Goal: Task Accomplishment & Management: Complete application form

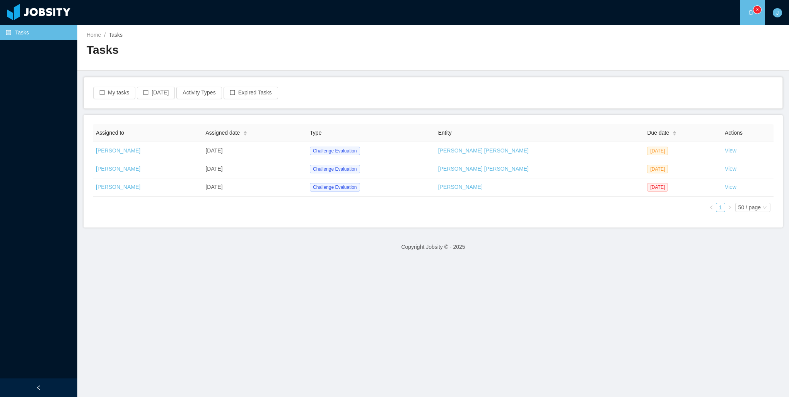
click at [322, 263] on main "Home / Tasks / Tasks My tasks Today Activity Types Expired Tasks Assigned to As…" at bounding box center [433, 211] width 712 height 372
click at [408, 105] on div "My tasks Today Activity Types Expired Tasks" at bounding box center [433, 92] width 699 height 31
click at [725, 151] on link "View" at bounding box center [731, 150] width 12 height 6
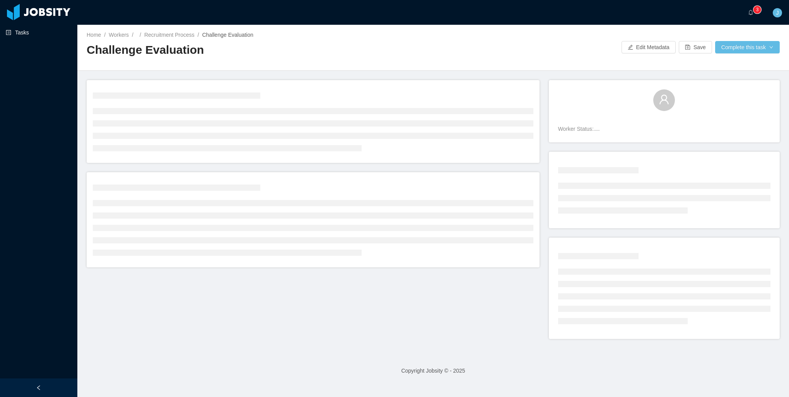
click at [27, 29] on link "Tasks" at bounding box center [38, 32] width 65 height 15
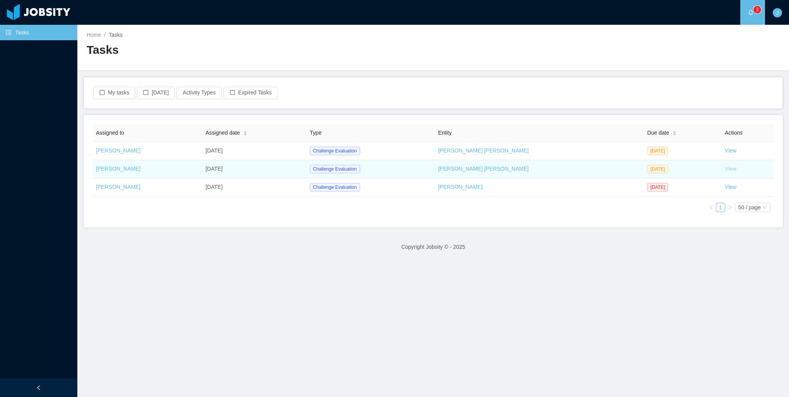
click at [725, 168] on link "View" at bounding box center [731, 169] width 12 height 6
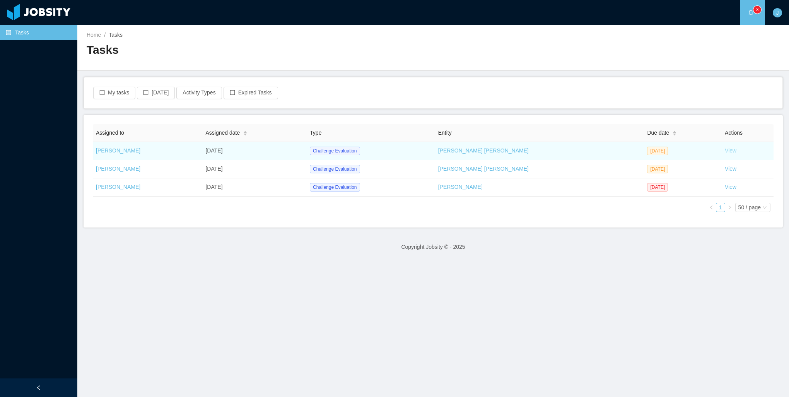
click at [725, 150] on link "View" at bounding box center [731, 150] width 12 height 6
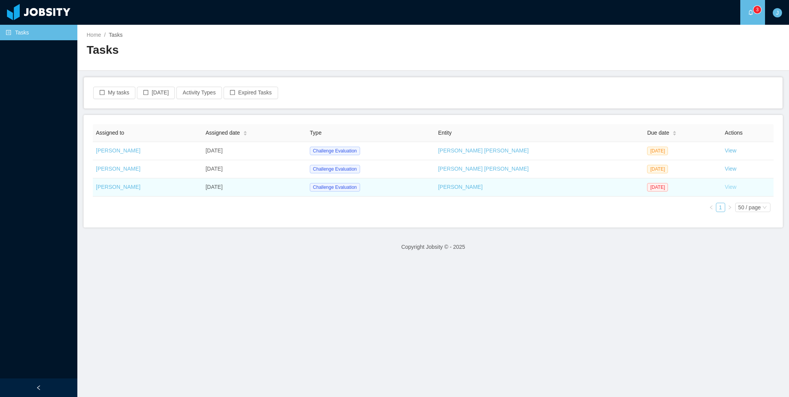
click at [725, 189] on link "View" at bounding box center [731, 187] width 12 height 6
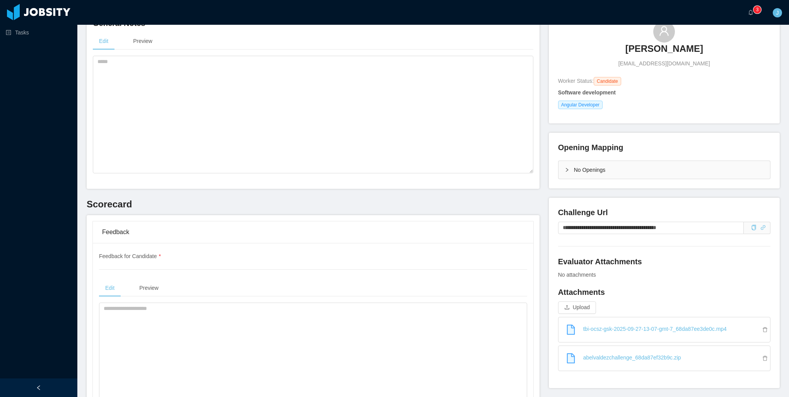
scroll to position [77, 0]
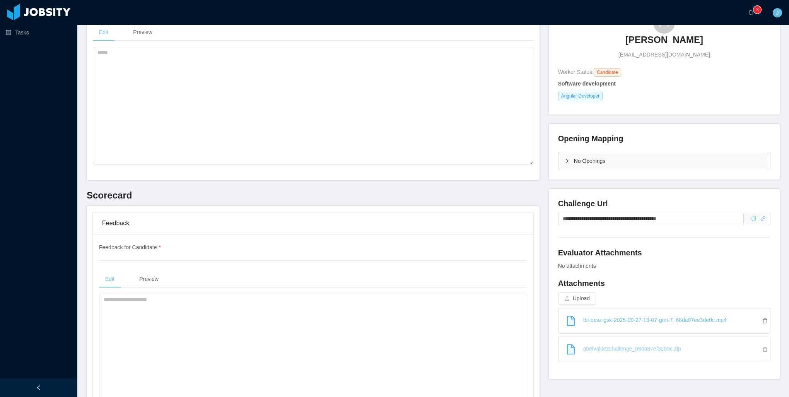
click at [701, 351] on link "abelvaldezchallenge_68da87ef32b9c.zip" at bounding box center [667, 348] width 205 height 17
click at [678, 323] on link "tbi-ocsz-gsk-2025-09-27-13-07-gmt-7_68da87ee3de0c.mp4" at bounding box center [667, 319] width 205 height 17
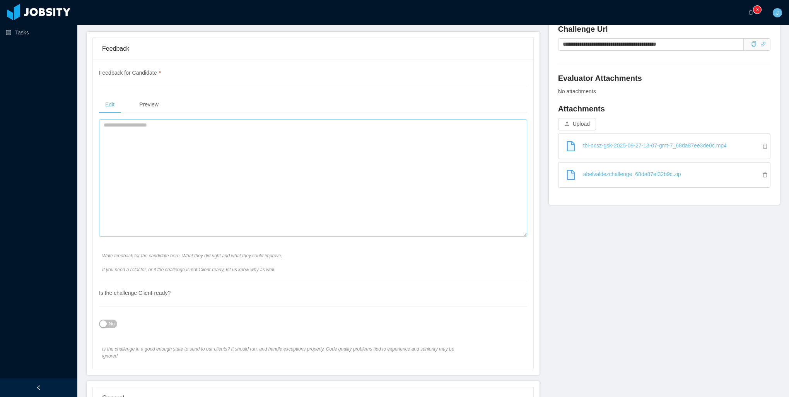
scroll to position [271, 0]
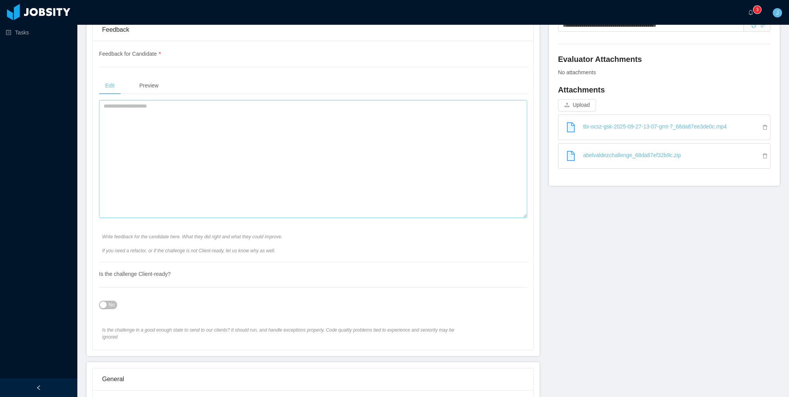
click at [239, 168] on textarea at bounding box center [313, 159] width 428 height 118
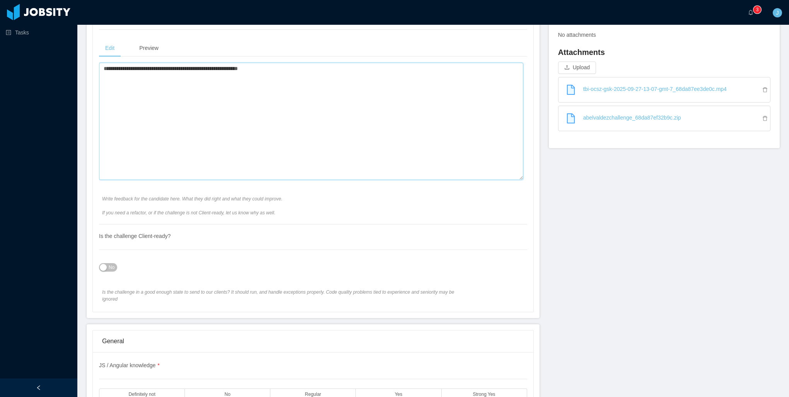
scroll to position [425, 0]
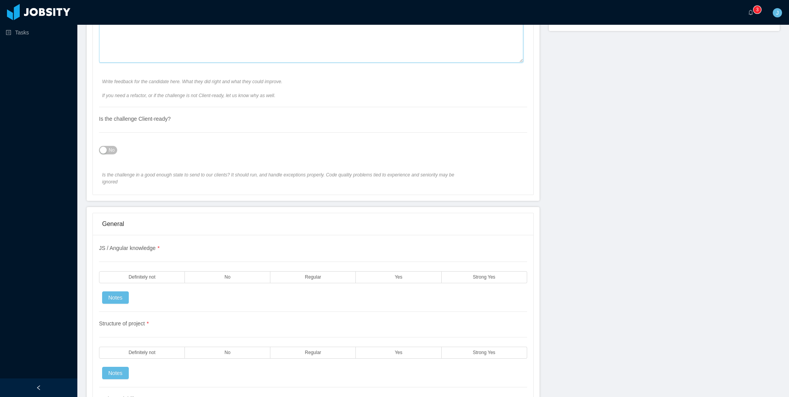
type textarea "**********"
click at [109, 149] on span "No" at bounding box center [112, 150] width 6 height 8
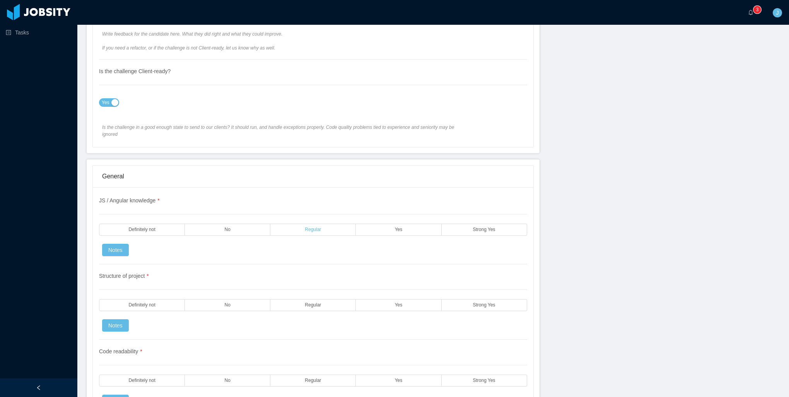
scroll to position [580, 0]
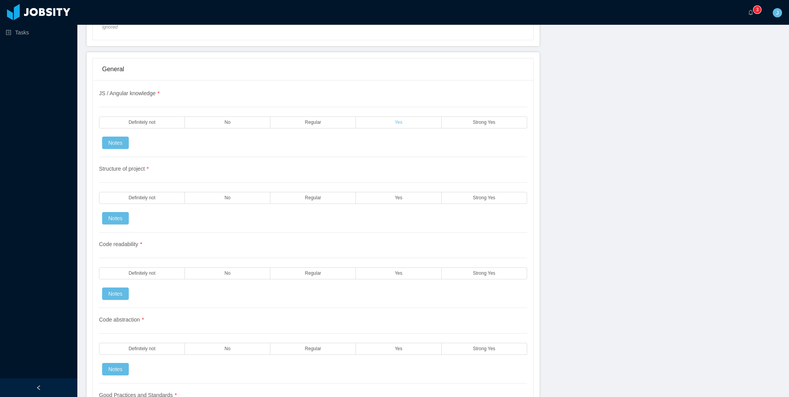
click at [395, 120] on span "Yes" at bounding box center [399, 122] width 8 height 5
click at [396, 179] on div "Structure of project * Definitely not No Regular Yes Strong Yes Notes" at bounding box center [313, 194] width 428 height 75
click at [398, 195] on span "Yes" at bounding box center [399, 197] width 8 height 5
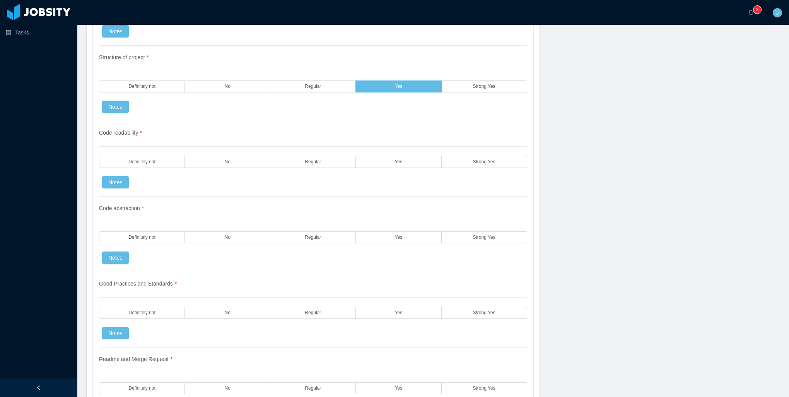
scroll to position [696, 0]
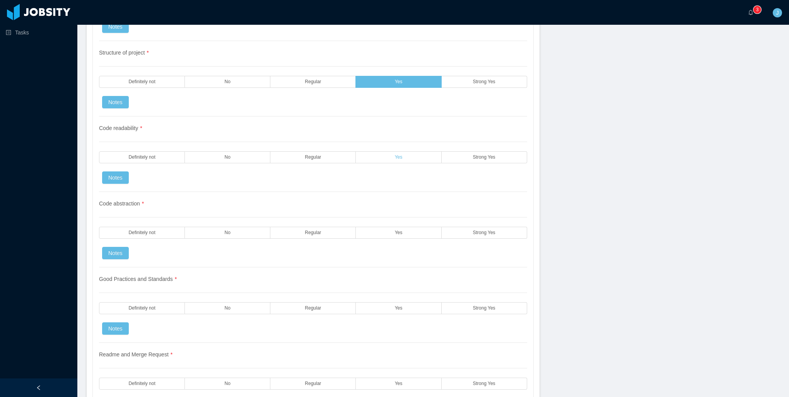
click at [388, 153] on label "Yes" at bounding box center [398, 157] width 85 height 12
click at [381, 227] on label "Yes" at bounding box center [398, 233] width 85 height 12
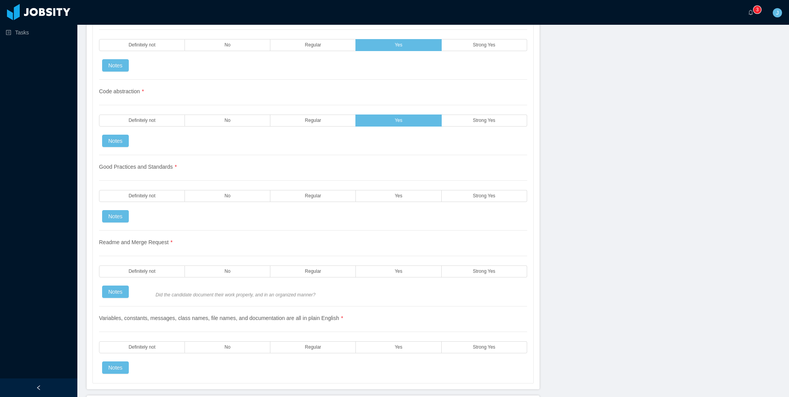
scroll to position [812, 0]
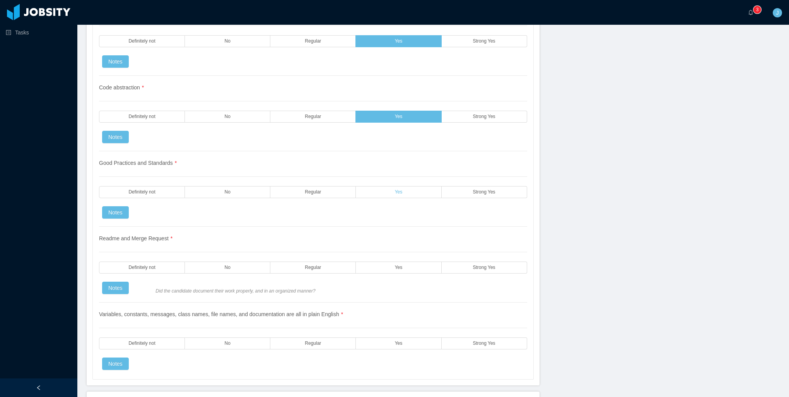
click at [372, 188] on label "Yes" at bounding box center [398, 192] width 85 height 12
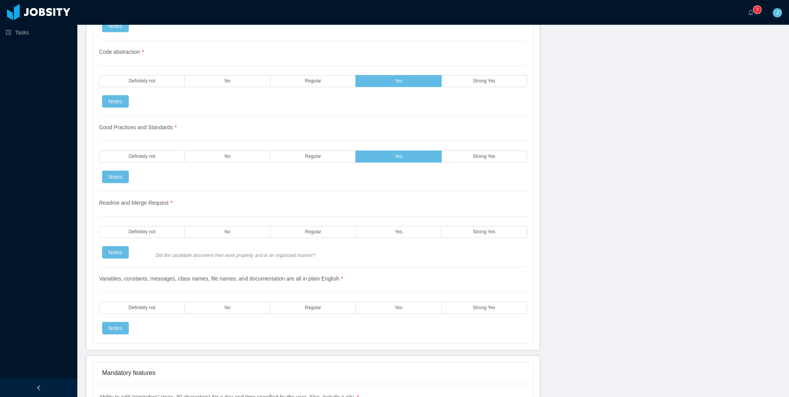
scroll to position [851, 0]
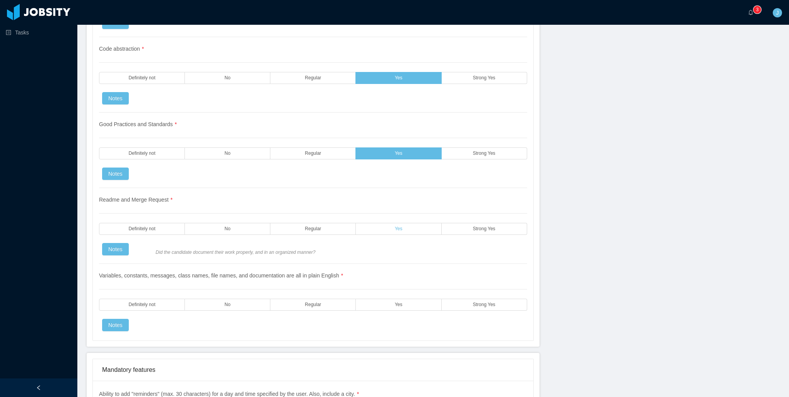
click at [377, 223] on label "Yes" at bounding box center [398, 229] width 85 height 12
click at [327, 247] on div "Readme and Merge Request * Definitely not No Regular Yes Strong Yes Notes Did t…" at bounding box center [313, 226] width 428 height 76
drag, startPoint x: 265, startPoint y: 245, endPoint x: 246, endPoint y: 244, distance: 19.4
click at [246, 244] on div "Readme and Merge Request * Definitely not No Regular Yes Strong Yes Notes Did t…" at bounding box center [313, 226] width 428 height 76
drag, startPoint x: 246, startPoint y: 244, endPoint x: 384, endPoint y: 245, distance: 137.7
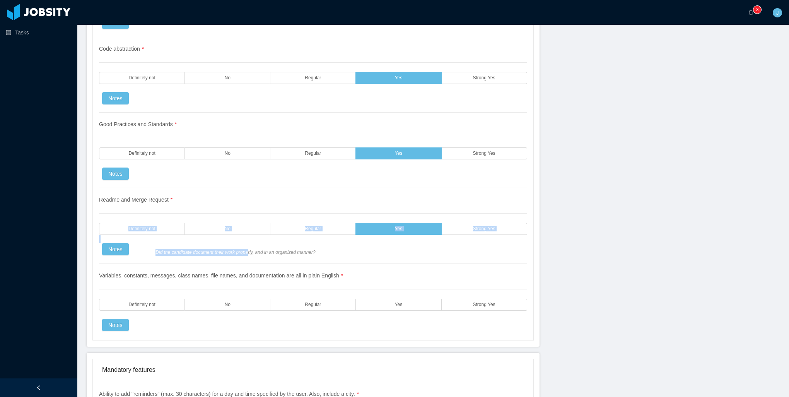
click at [360, 248] on div "Readme and Merge Request * Definitely not No Regular Yes Strong Yes Notes Did t…" at bounding box center [313, 226] width 428 height 76
click at [465, 227] on div "Readme and Merge Request * Definitely not No Regular Yes Strong Yes Notes Did t…" at bounding box center [313, 226] width 428 height 76
click at [452, 224] on label "Strong Yes" at bounding box center [484, 229] width 85 height 12
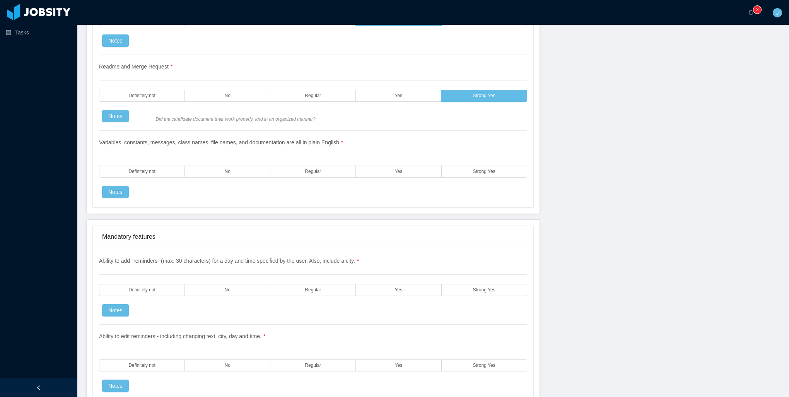
scroll to position [1006, 0]
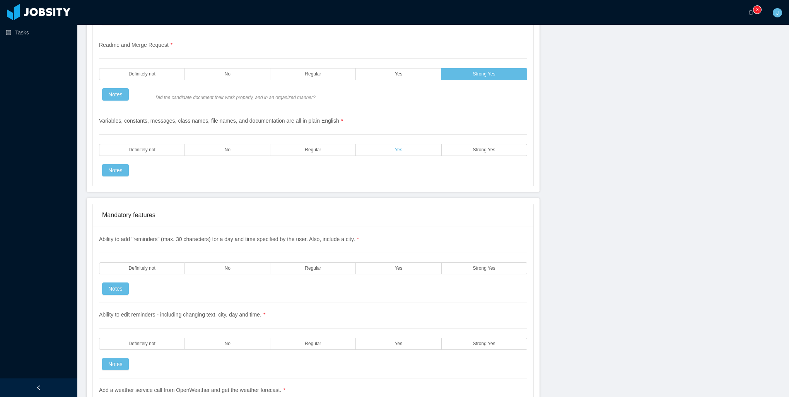
click at [389, 144] on label "Yes" at bounding box center [398, 150] width 85 height 12
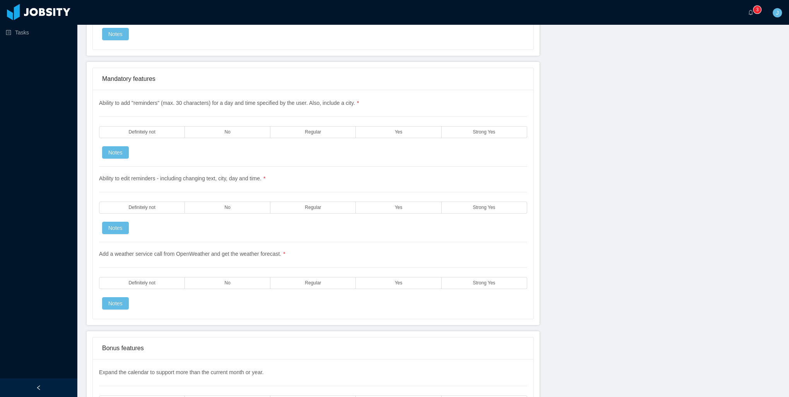
scroll to position [1160, 0]
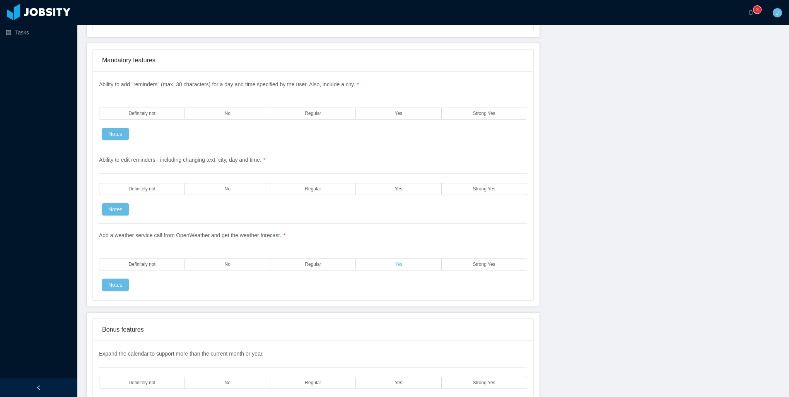
click at [367, 258] on label "Yes" at bounding box center [398, 264] width 85 height 12
click at [379, 185] on label "Yes" at bounding box center [398, 189] width 85 height 12
click at [377, 123] on div "Ability to add "reminders" (max. 30 characters) for a day and time specified by…" at bounding box center [313, 114] width 428 height 68
click at [379, 108] on label "Yes" at bounding box center [398, 114] width 85 height 12
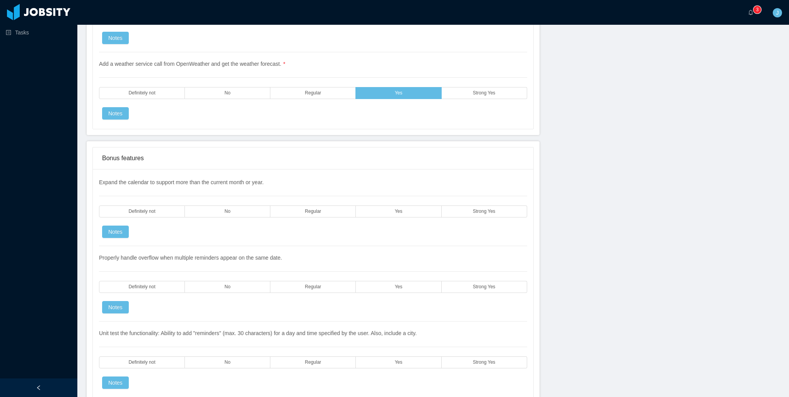
scroll to position [1392, 0]
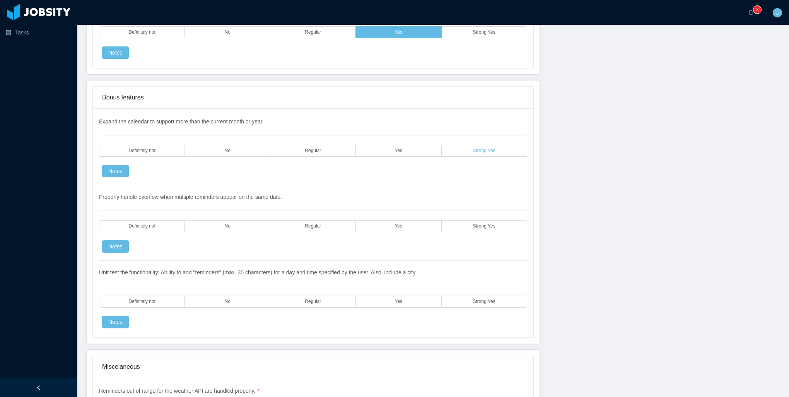
click at [469, 145] on label "Strong Yes" at bounding box center [484, 151] width 85 height 12
click at [382, 220] on label "Yes" at bounding box center [398, 226] width 85 height 12
click at [314, 299] on span "Regular" at bounding box center [313, 301] width 16 height 5
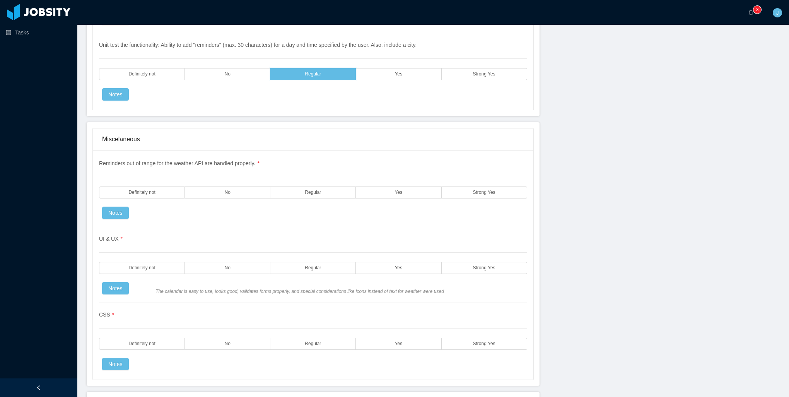
scroll to position [1624, 0]
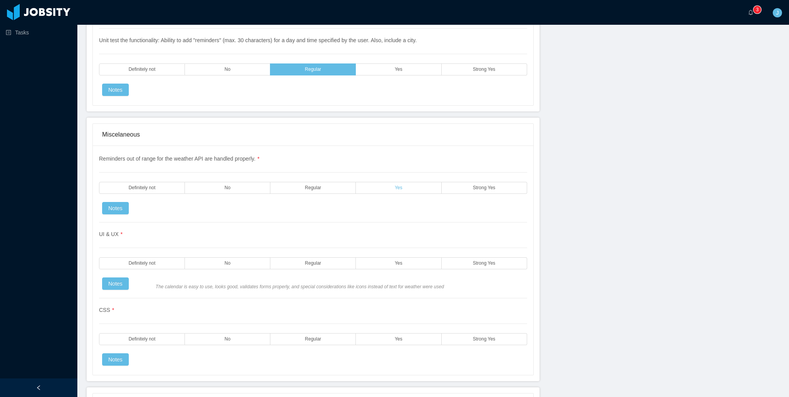
click at [396, 185] on span "Yes" at bounding box center [399, 187] width 8 height 5
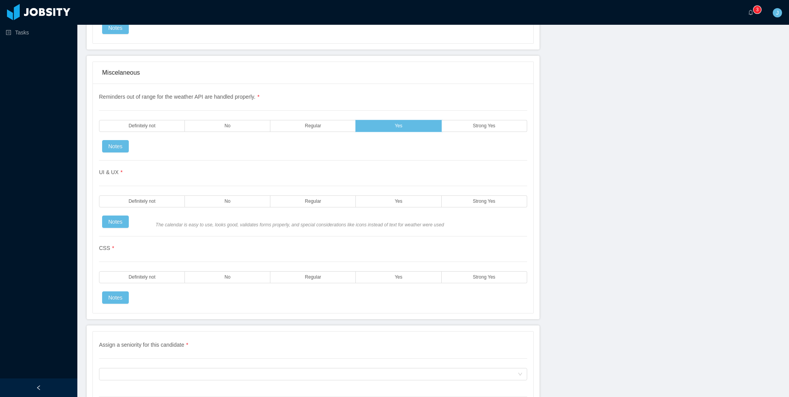
scroll to position [1702, 0]
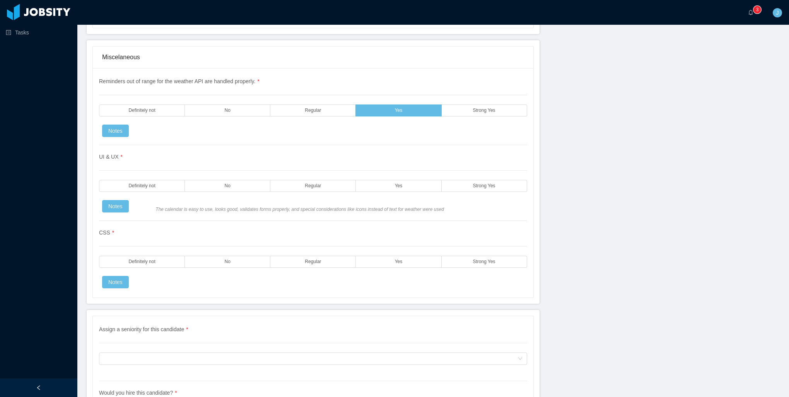
drag, startPoint x: 467, startPoint y: 180, endPoint x: 463, endPoint y: 181, distance: 4.3
click at [466, 180] on label "Strong Yes" at bounding box center [484, 186] width 85 height 12
click at [464, 256] on label "Strong Yes" at bounding box center [484, 262] width 85 height 12
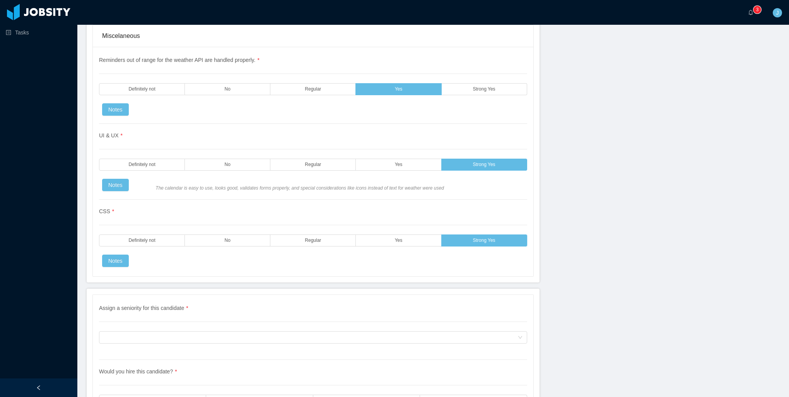
scroll to position [1780, 0]
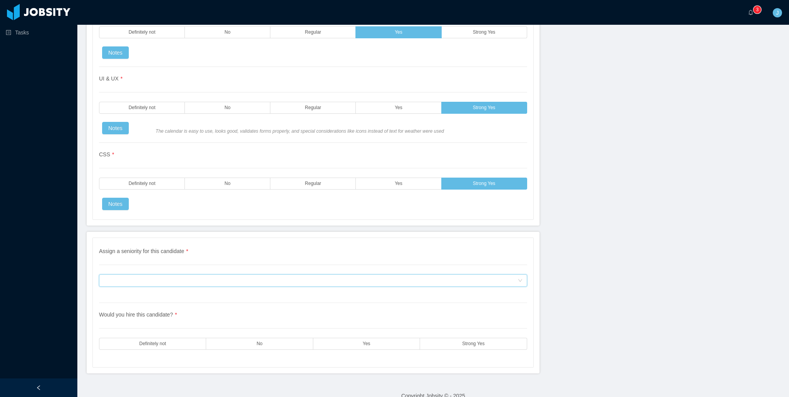
click at [179, 275] on div "Assign a seniority for this candidate" at bounding box center [311, 281] width 414 height 12
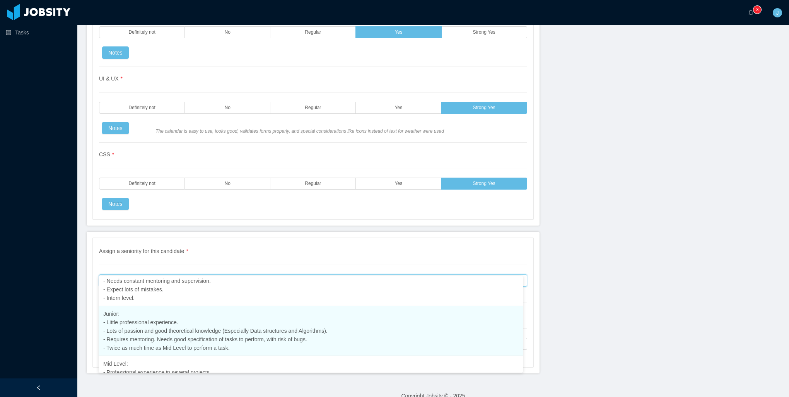
scroll to position [97, 0]
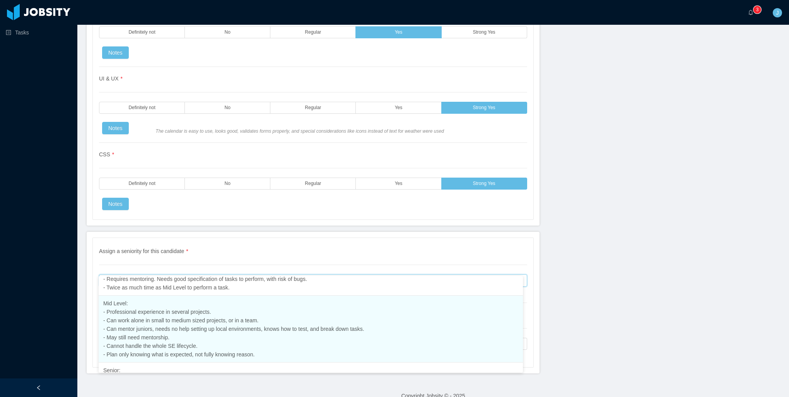
click at [149, 339] on span "Mid Level: - Professional experience in several projects. - Can work alone in s…" at bounding box center [233, 328] width 261 height 57
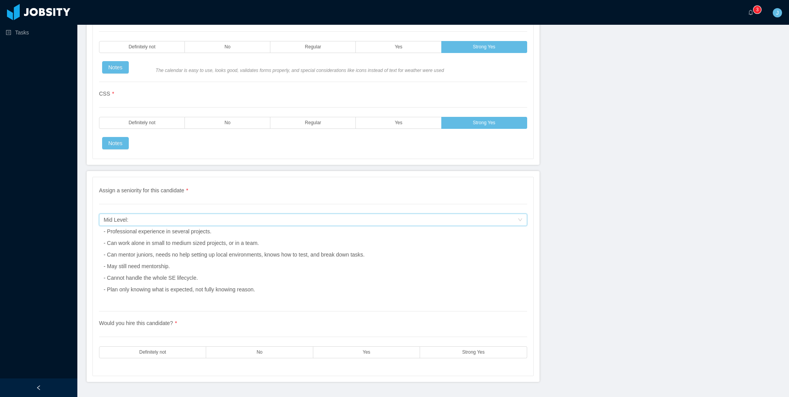
scroll to position [1849, 0]
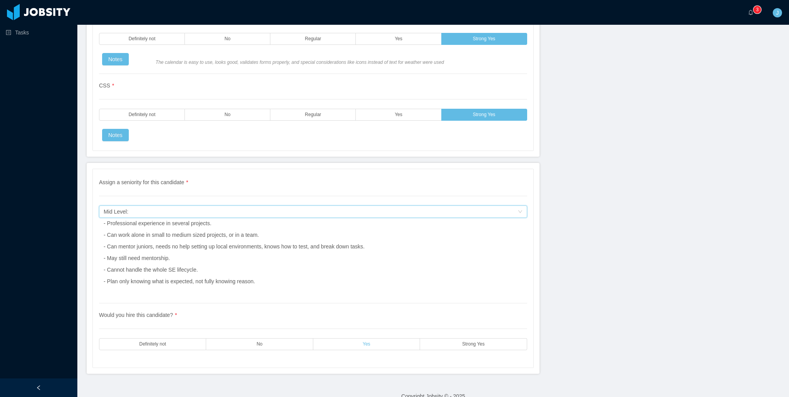
click at [359, 338] on label "Yes" at bounding box center [366, 344] width 107 height 12
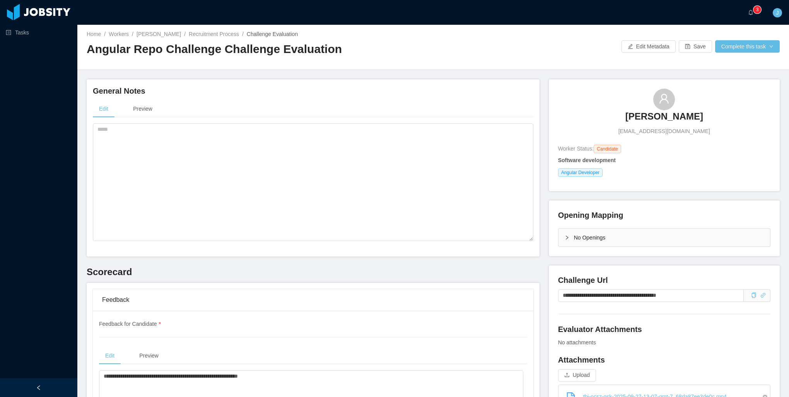
scroll to position [0, 0]
click at [742, 52] on button "Complete this task" at bounding box center [747, 47] width 65 height 12
click at [733, 67] on button "Save Evaluation" at bounding box center [742, 64] width 60 height 12
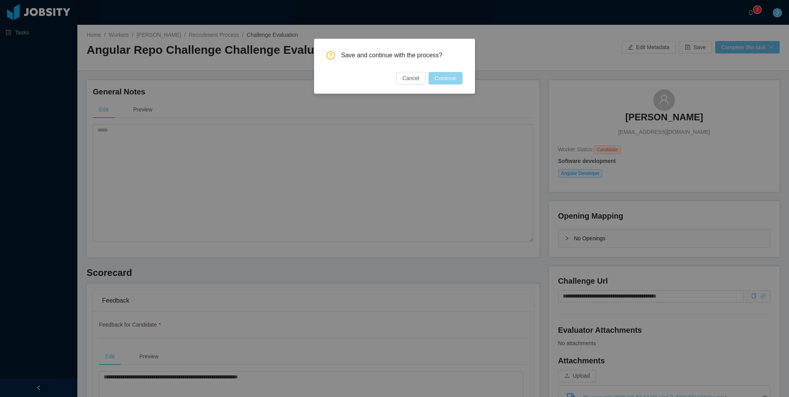
click at [449, 80] on button "Continue" at bounding box center [446, 78] width 34 height 12
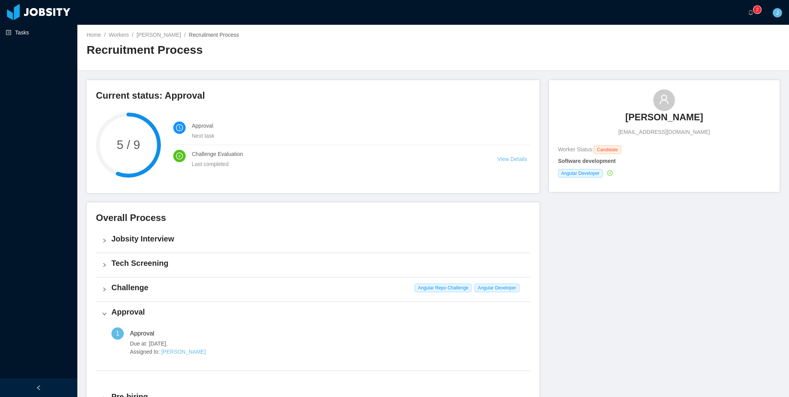
click at [24, 33] on link "Tasks" at bounding box center [38, 32] width 65 height 15
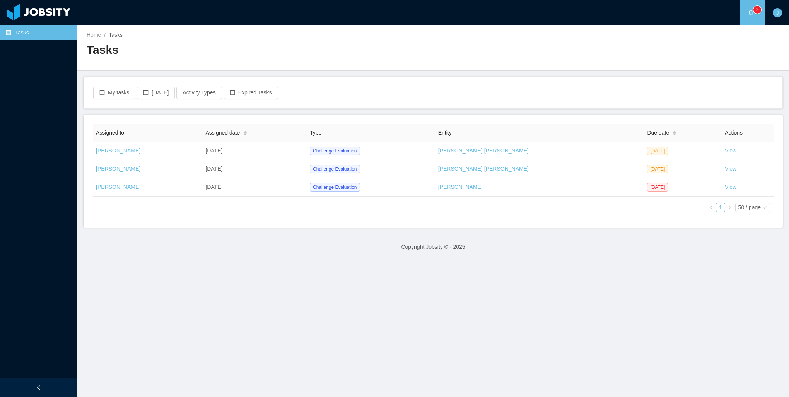
click at [185, 270] on main "Home / Tasks / Tasks My tasks Today Activity Types Expired Tasks Assigned to As…" at bounding box center [433, 211] width 712 height 372
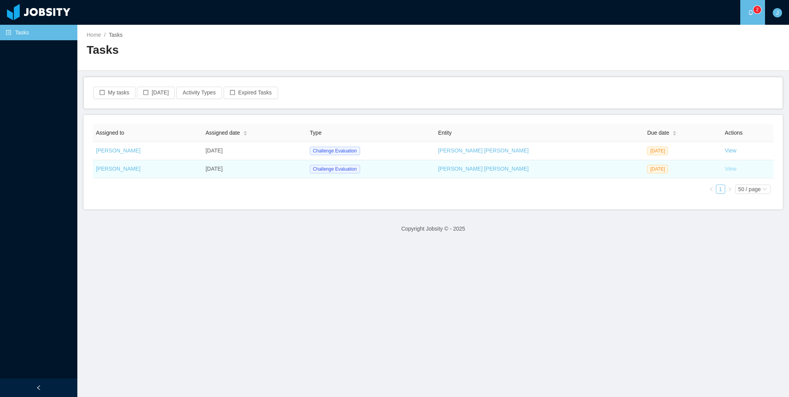
click at [725, 171] on link "View" at bounding box center [731, 169] width 12 height 6
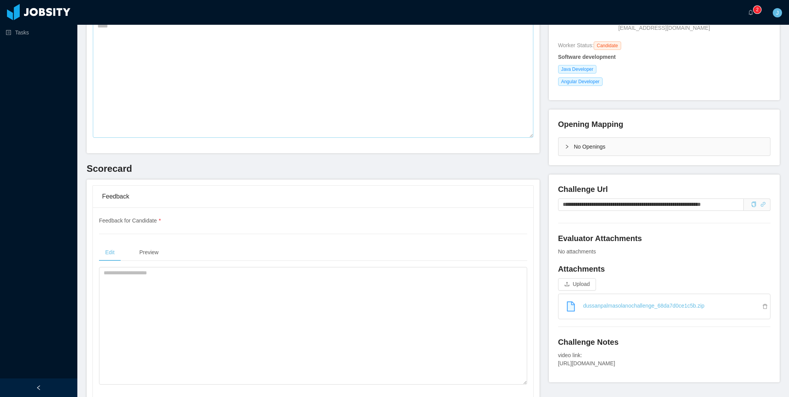
scroll to position [116, 0]
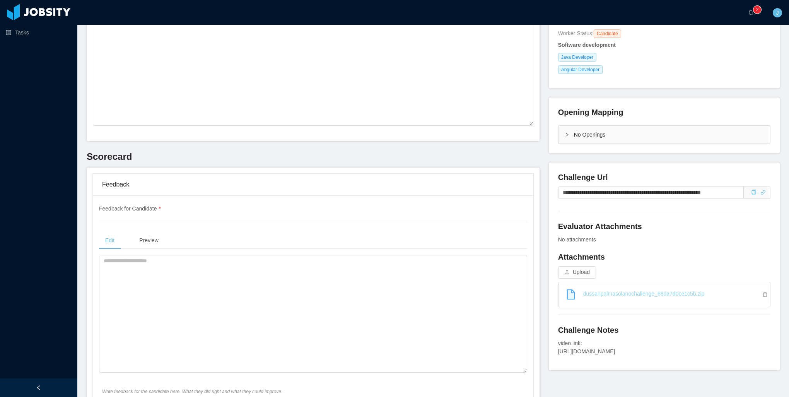
click at [710, 294] on link "dussanpalmasolanochallenge_68da7d0ce1c5b.zip" at bounding box center [667, 293] width 205 height 17
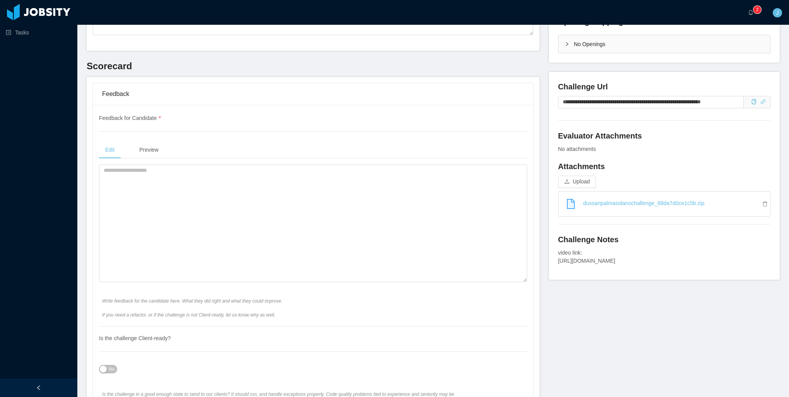
scroll to position [232, 0]
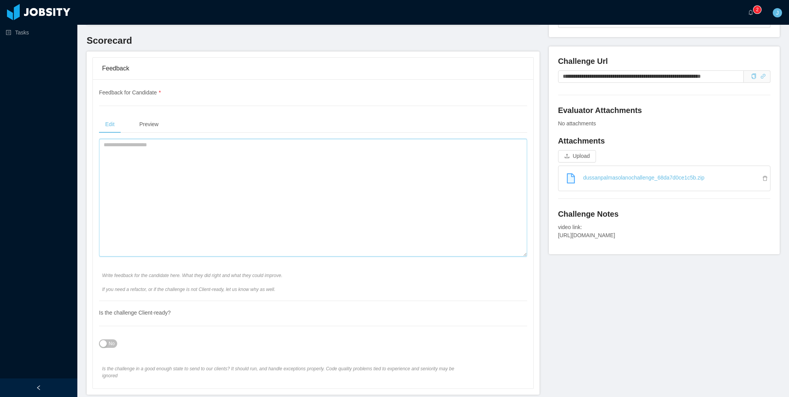
click at [257, 186] on textarea at bounding box center [313, 198] width 428 height 118
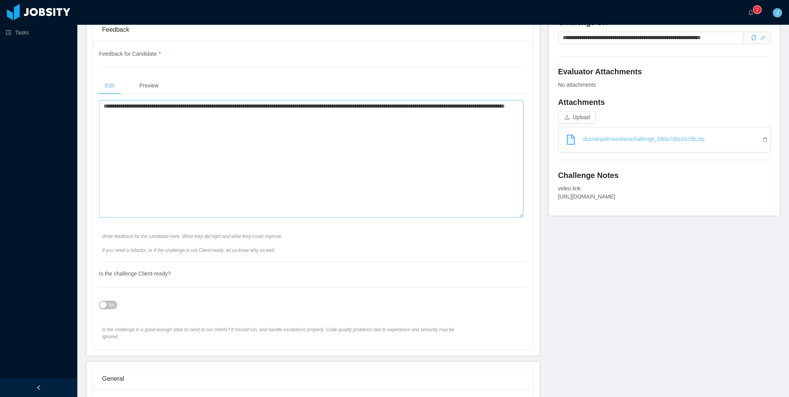
scroll to position [348, 0]
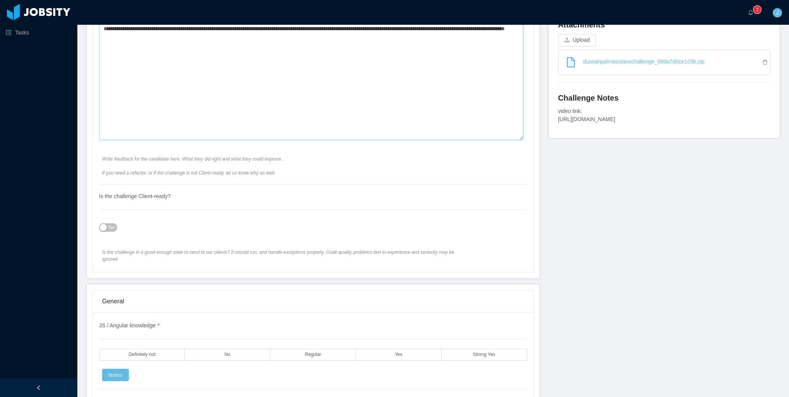
type textarea "**********"
click at [107, 231] on div "No" at bounding box center [313, 226] width 428 height 15
click at [107, 227] on button "No" at bounding box center [108, 227] width 18 height 9
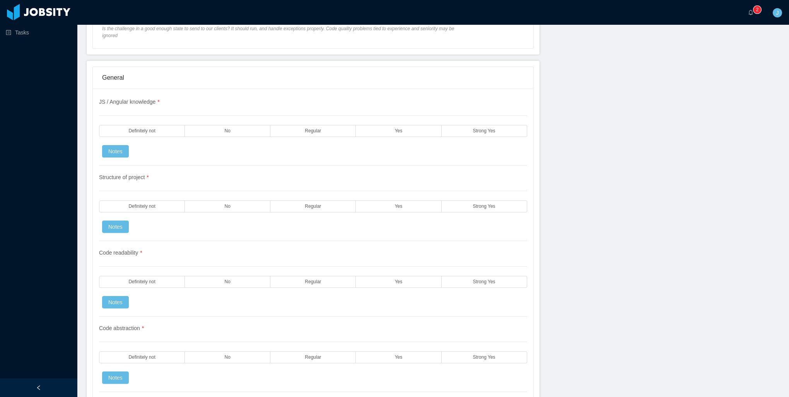
scroll to position [580, 0]
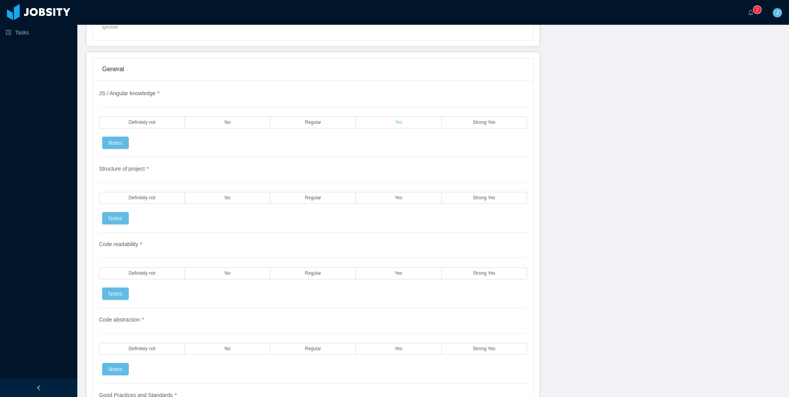
click at [407, 116] on label "Yes" at bounding box center [398, 122] width 85 height 12
click at [476, 195] on span "Strong Yes" at bounding box center [484, 197] width 22 height 5
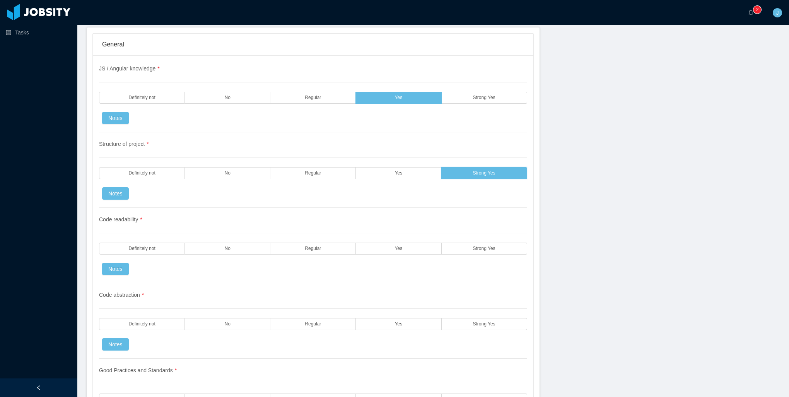
scroll to position [696, 0]
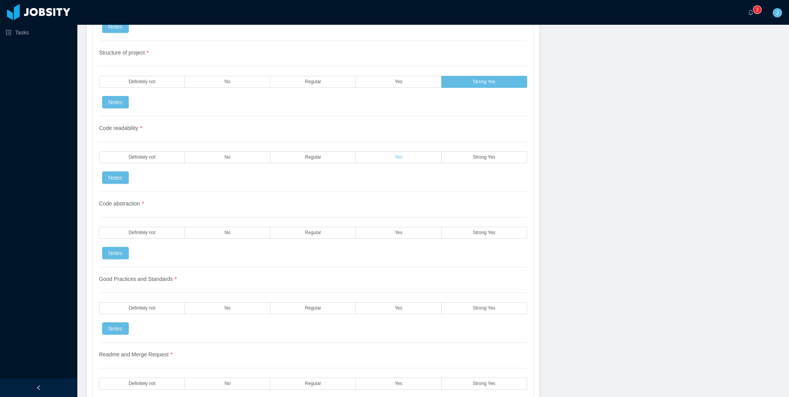
click at [368, 151] on label "Yes" at bounding box center [398, 157] width 85 height 12
click at [395, 230] on span "Yes" at bounding box center [399, 232] width 8 height 5
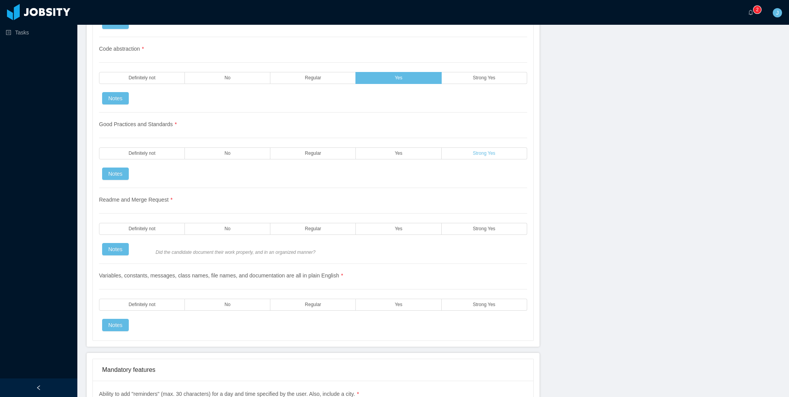
click at [478, 151] on span "Strong Yes" at bounding box center [484, 153] width 22 height 5
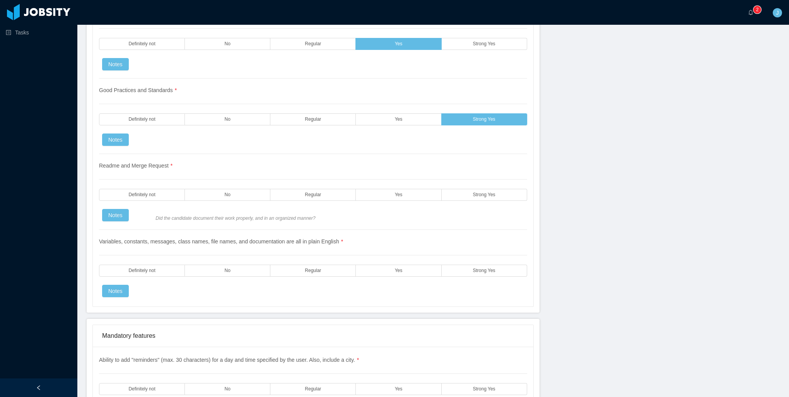
scroll to position [890, 0]
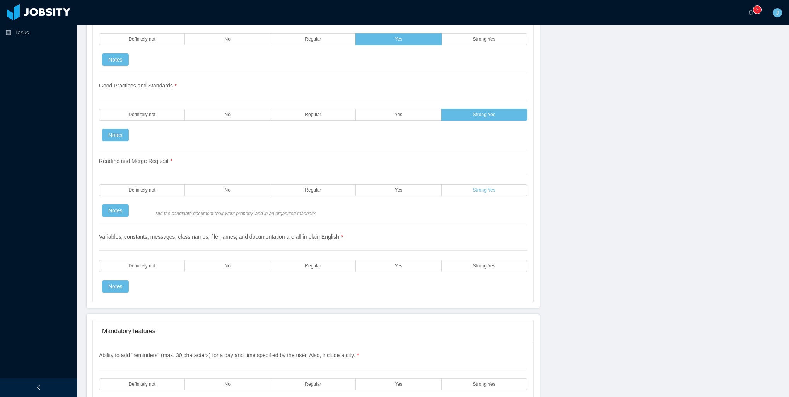
drag, startPoint x: 477, startPoint y: 181, endPoint x: 432, endPoint y: 203, distance: 50.3
click at [477, 188] on span "Strong Yes" at bounding box center [484, 190] width 22 height 5
click at [360, 261] on label "Yes" at bounding box center [398, 266] width 85 height 12
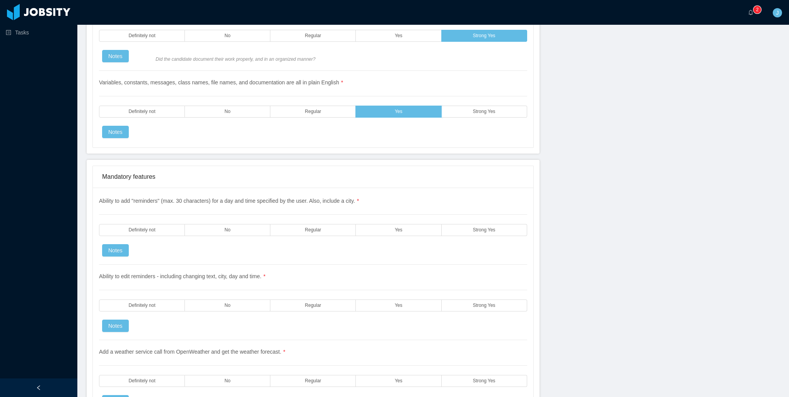
scroll to position [1044, 0]
click at [469, 224] on label "Strong Yes" at bounding box center [484, 230] width 85 height 12
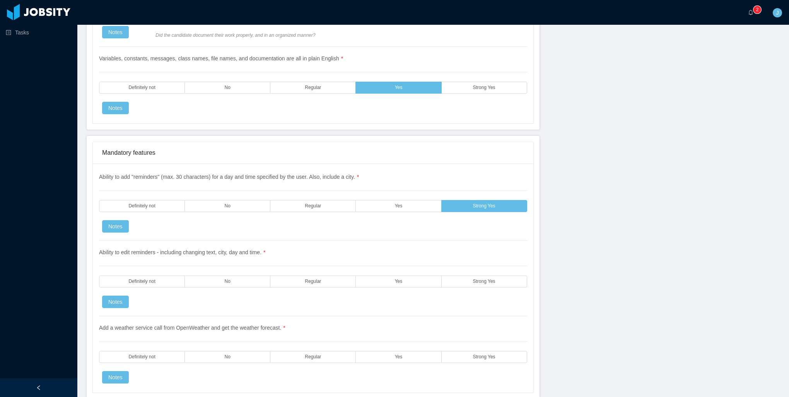
scroll to position [1122, 0]
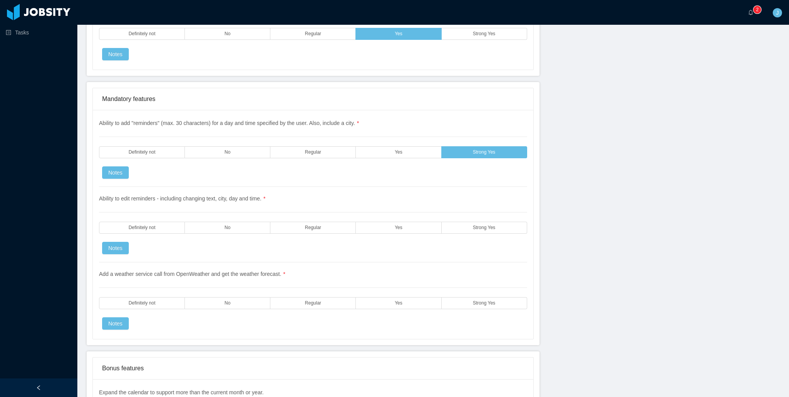
click at [463, 222] on label "Strong Yes" at bounding box center [484, 228] width 85 height 12
click at [458, 297] on label "Strong Yes" at bounding box center [484, 303] width 85 height 12
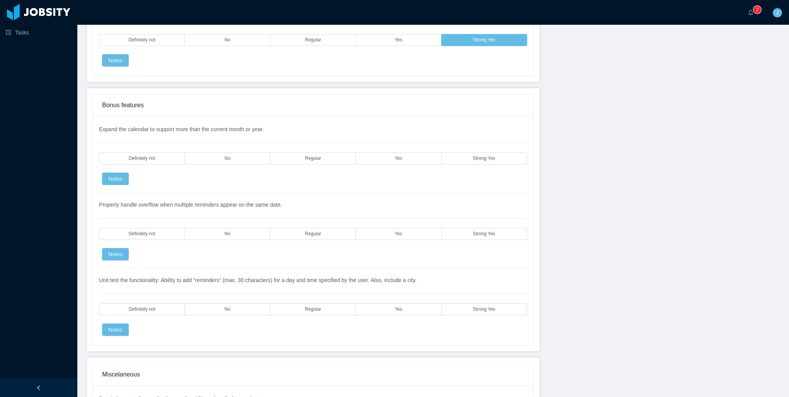
scroll to position [1392, 0]
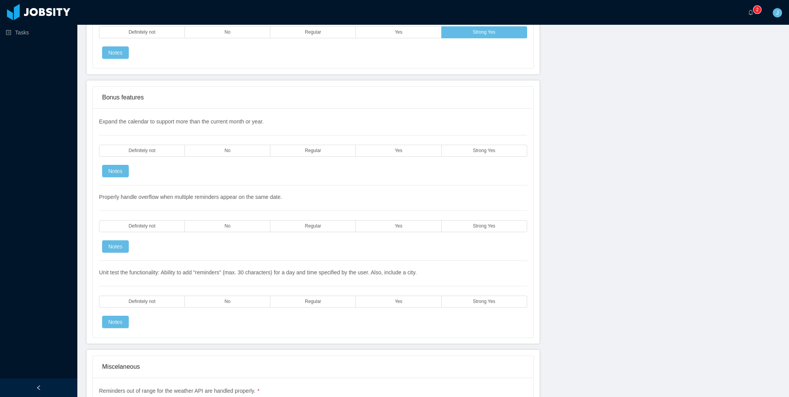
click at [485, 147] on div "Expand the calendar to support more than the current month or year. Definitely …" at bounding box center [313, 152] width 428 height 68
click at [485, 145] on label "Strong Yes" at bounding box center [484, 151] width 85 height 12
click at [474, 220] on label "Strong Yes" at bounding box center [484, 226] width 85 height 12
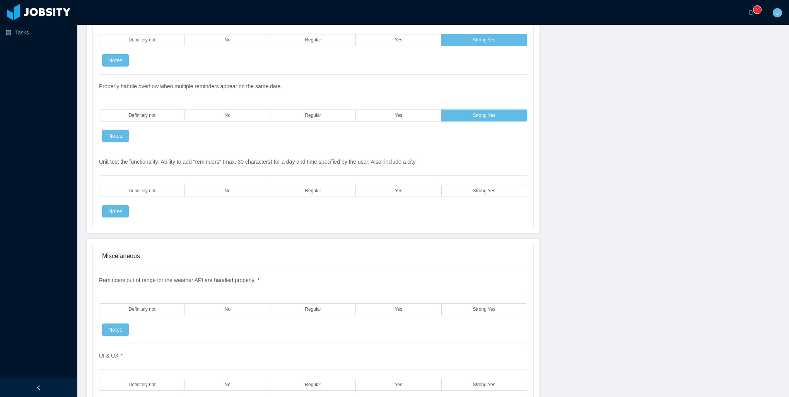
scroll to position [1508, 0]
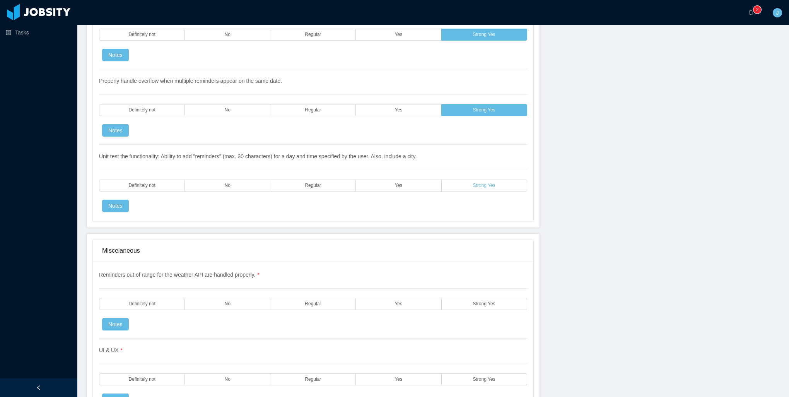
click at [472, 179] on label "Strong Yes" at bounding box center [484, 185] width 85 height 12
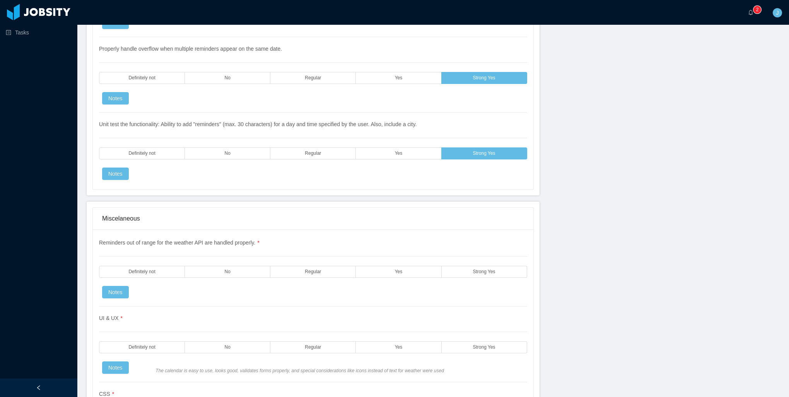
scroll to position [1624, 0]
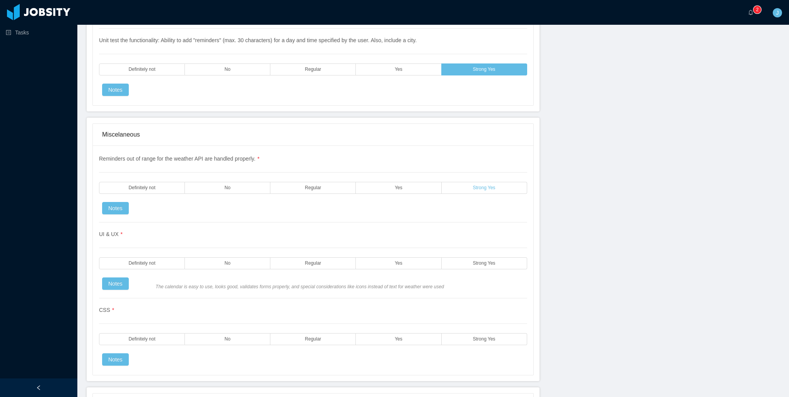
click at [456, 182] on label "Strong Yes" at bounding box center [484, 188] width 85 height 12
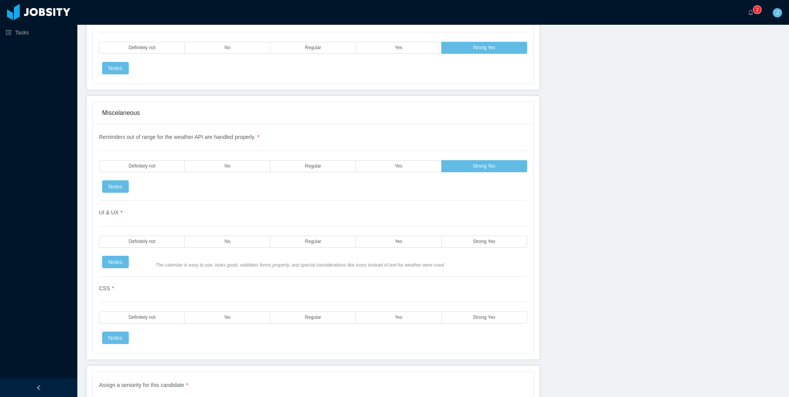
scroll to position [1702, 0]
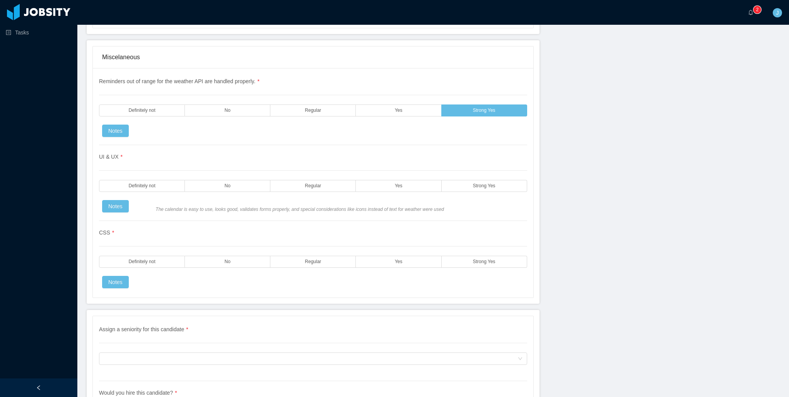
click at [476, 183] on div "UI & UX * Definitely not No Regular Yes Strong Yes Notes The calendar is easy t…" at bounding box center [313, 183] width 428 height 76
drag, startPoint x: 385, startPoint y: 177, endPoint x: 385, endPoint y: 197, distance: 20.1
click at [386, 180] on label "Yes" at bounding box center [398, 186] width 85 height 12
click at [383, 256] on label "Yes" at bounding box center [398, 262] width 85 height 12
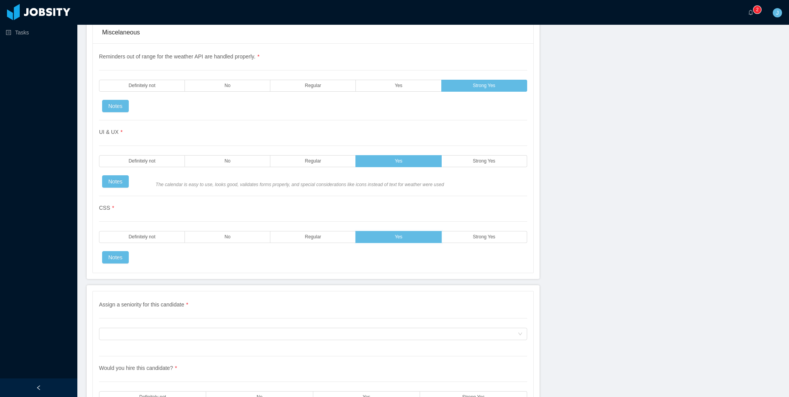
scroll to position [1780, 0]
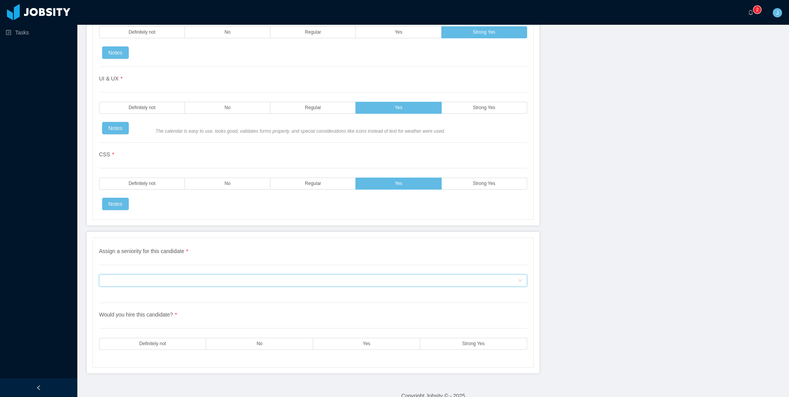
click at [146, 275] on div "Assign a seniority for this candidate" at bounding box center [311, 281] width 414 height 12
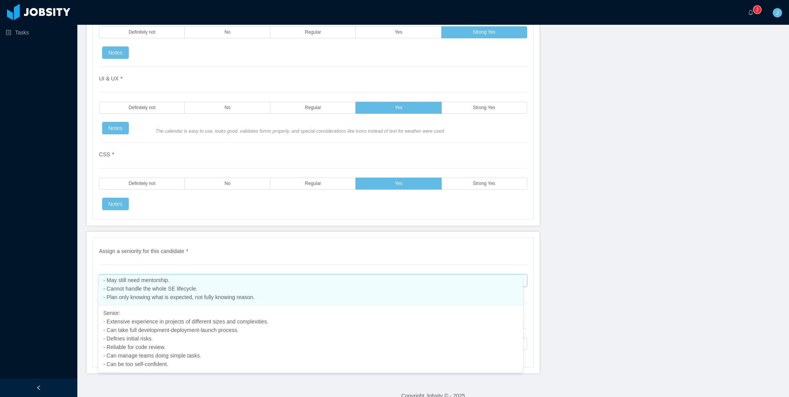
scroll to position [117, 0]
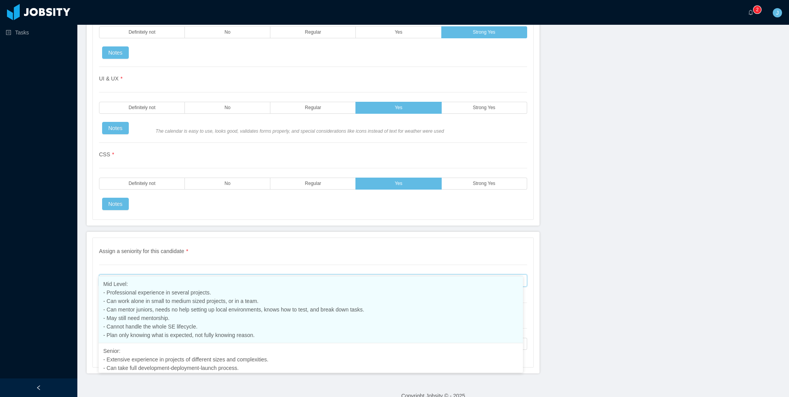
click at [130, 322] on li "Mid Level: - Professional experience in several projects. - Can work alone in s…" at bounding box center [311, 309] width 424 height 67
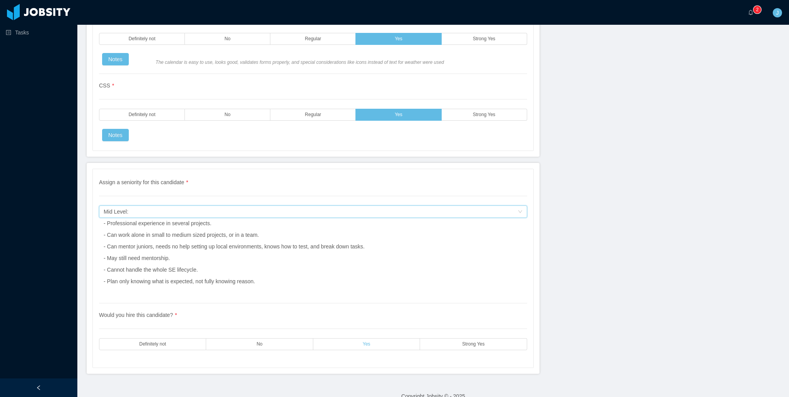
click at [376, 338] on label "Yes" at bounding box center [366, 344] width 107 height 12
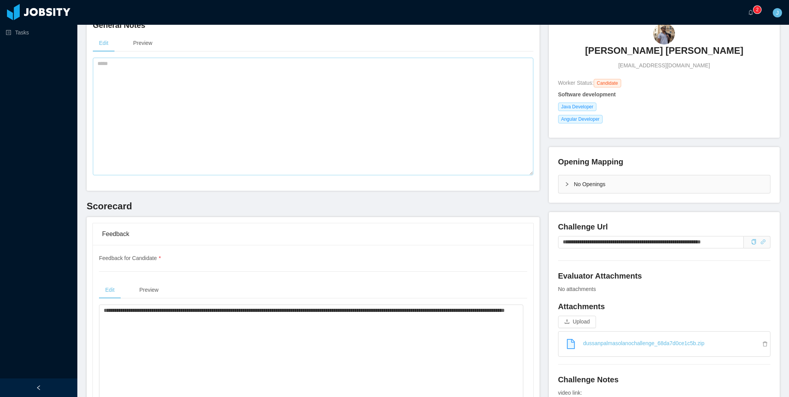
scroll to position [0, 0]
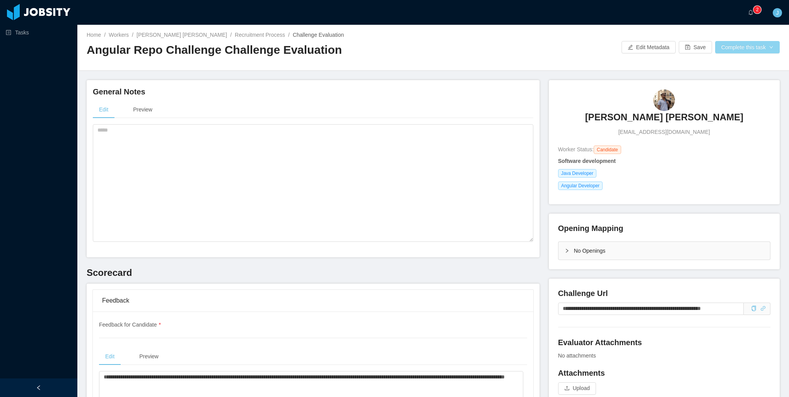
click at [740, 52] on button "Complete this task" at bounding box center [747, 47] width 65 height 12
click at [734, 65] on button "Save Evaluation" at bounding box center [742, 64] width 60 height 12
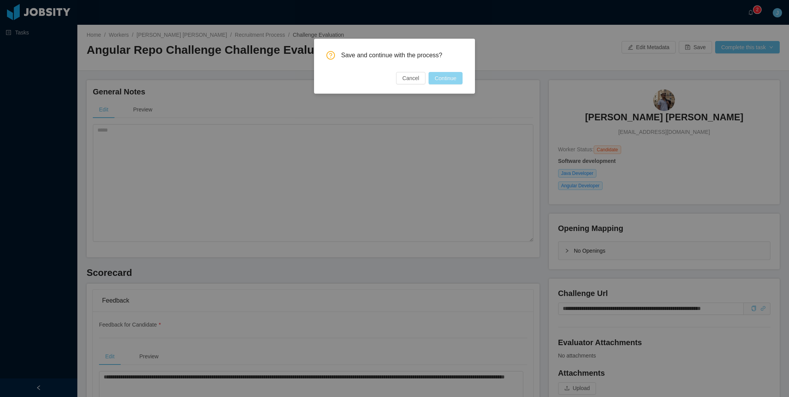
click at [446, 80] on button "Continue" at bounding box center [446, 78] width 34 height 12
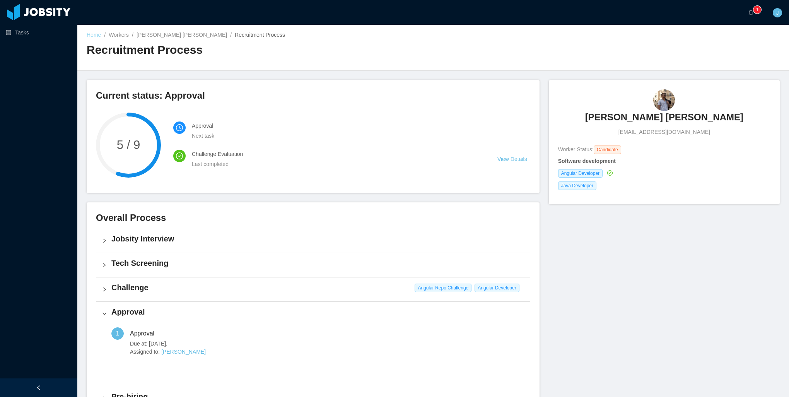
click at [95, 35] on link "Home" at bounding box center [94, 35] width 14 height 6
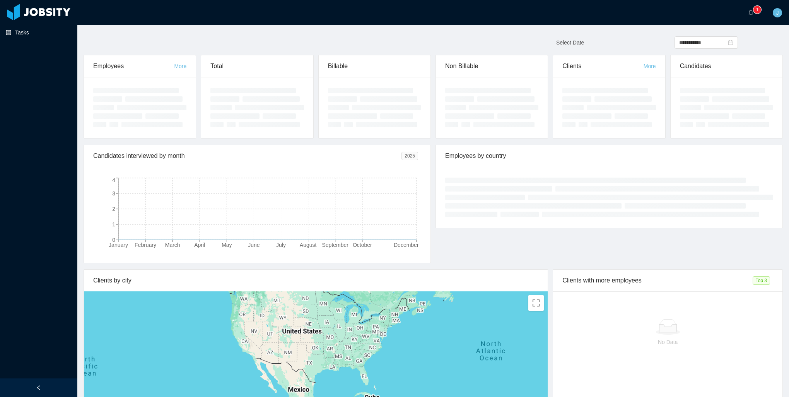
click at [20, 30] on link "Tasks" at bounding box center [38, 32] width 65 height 15
